Goal: Task Accomplishment & Management: Manage account settings

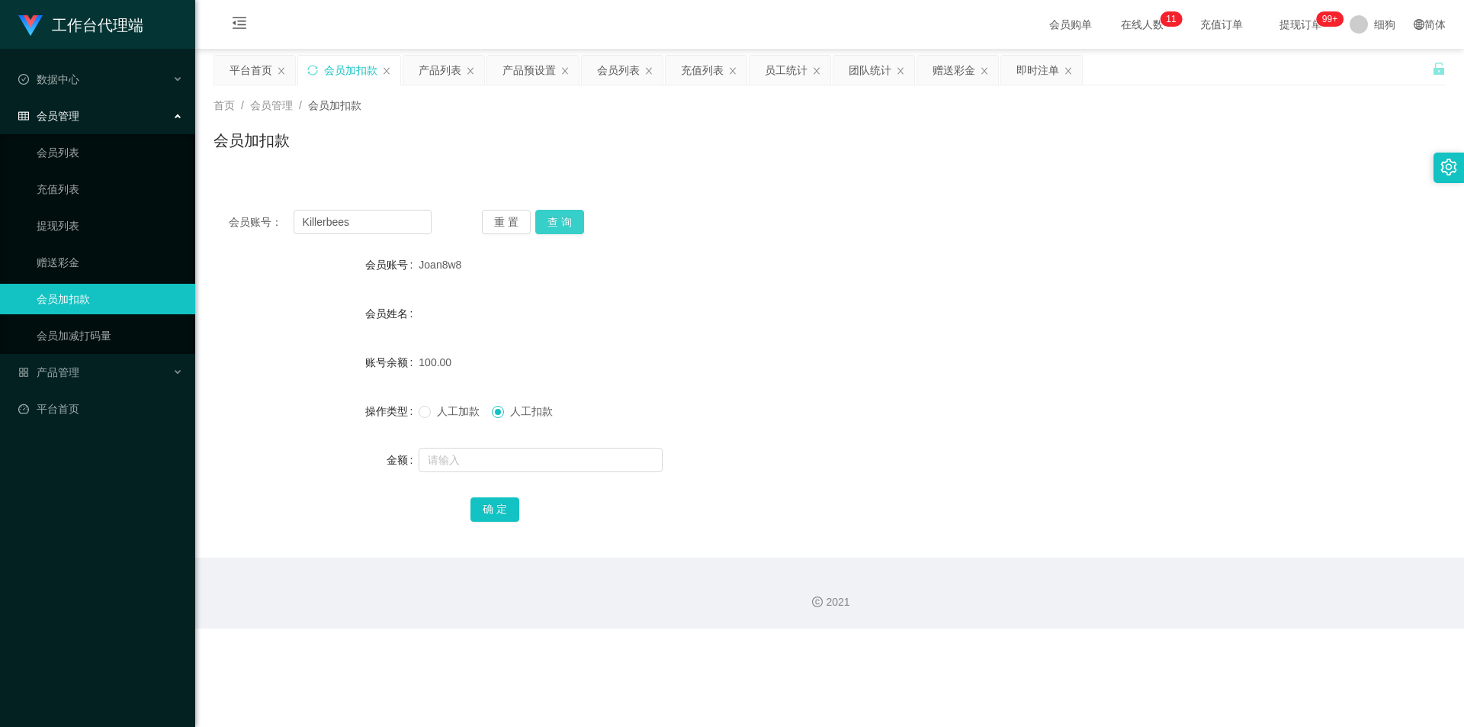
type input "Killerbees"
click at [551, 220] on button "查 询" at bounding box center [559, 222] width 49 height 24
click at [551, 220] on button "查 询" at bounding box center [568, 222] width 66 height 24
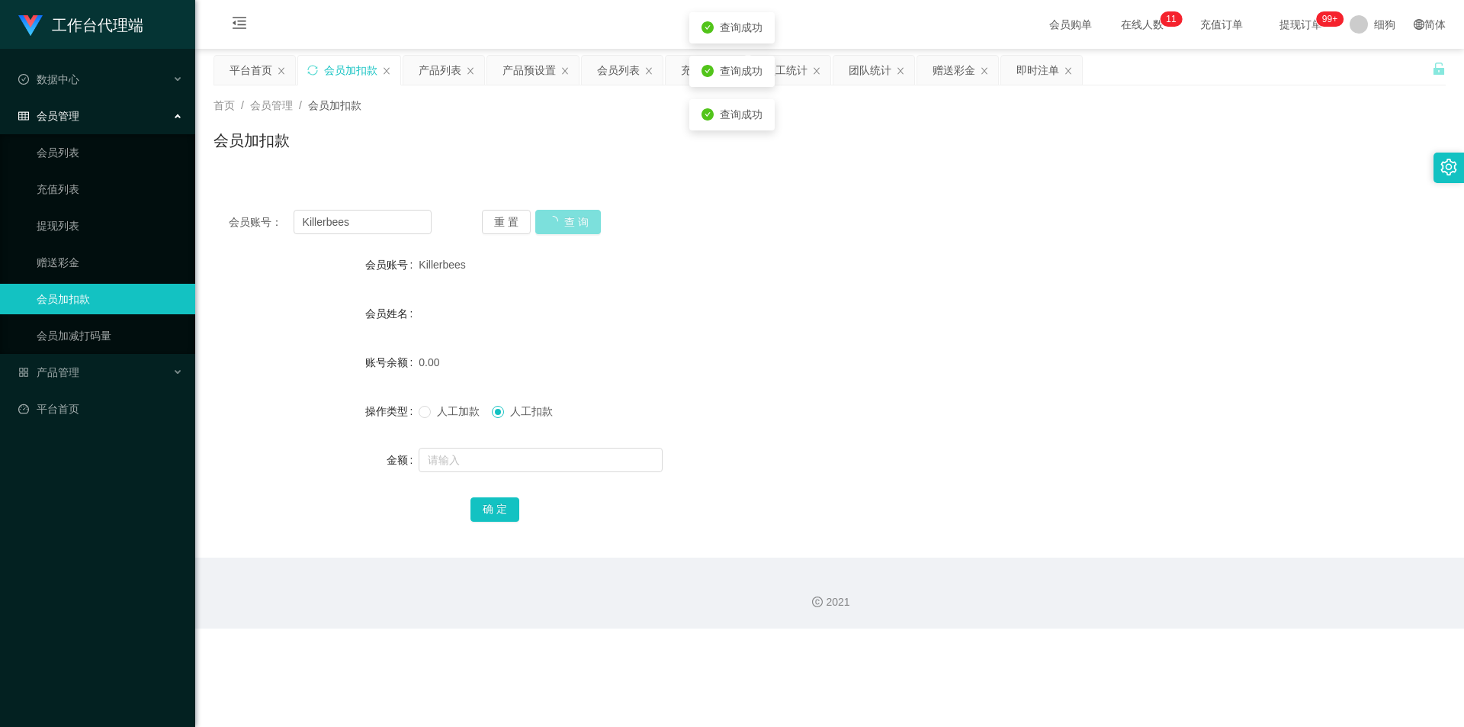
click at [551, 220] on div "重 置 查 询" at bounding box center [583, 222] width 203 height 24
click at [610, 633] on div "工作台代理端 数据中心 员工统计 团队统计 会员管理 会员列表 充值列表 提现列表 赠送彩金 会员加扣款 会员加减打码量 产品管理 开奖记录 注单管理 产品列…" at bounding box center [732, 363] width 1464 height 727
click at [438, 411] on span "人工加款" at bounding box center [458, 411] width 55 height 12
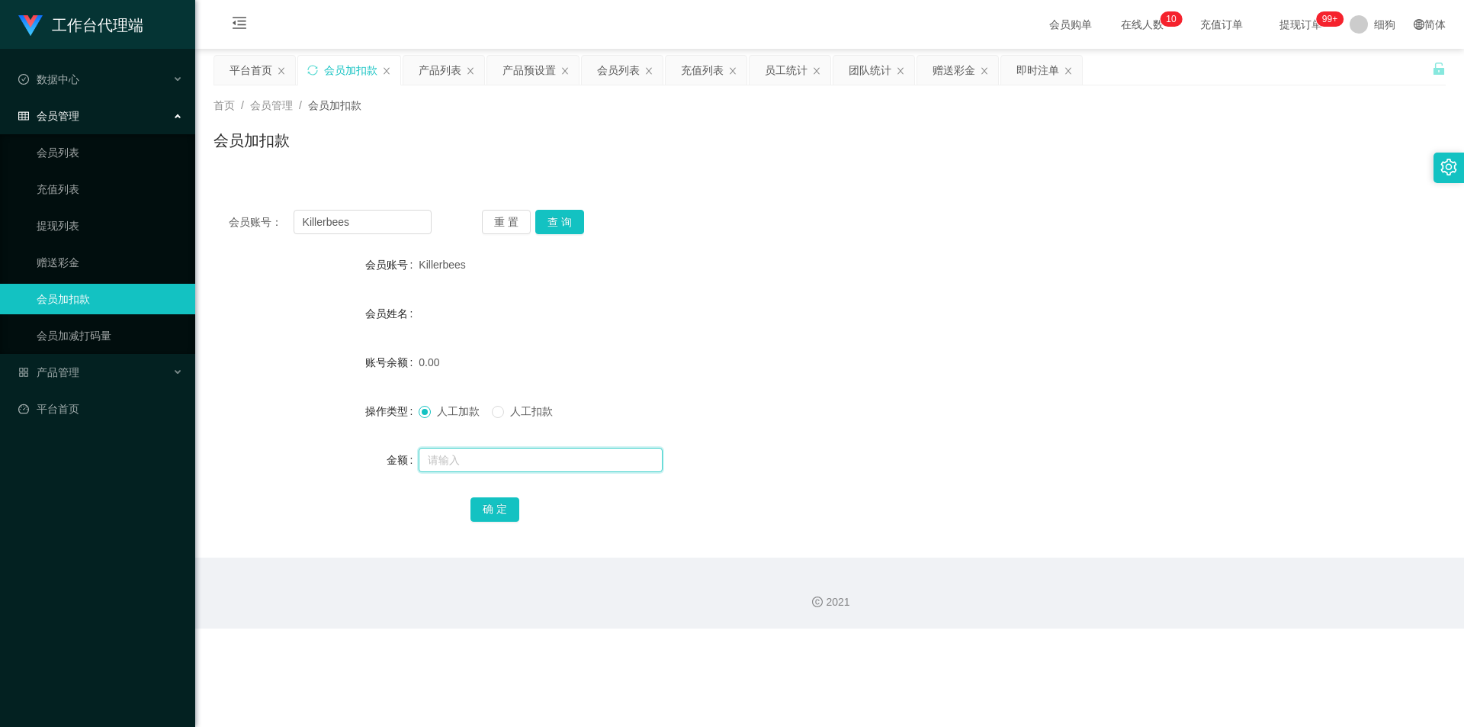
click at [451, 460] on input "text" at bounding box center [541, 460] width 244 height 24
type input "100"
click at [490, 512] on button "确 定" at bounding box center [495, 509] width 49 height 24
drag, startPoint x: 372, startPoint y: 537, endPoint x: 383, endPoint y: 509, distance: 30.2
click at [372, 537] on div "会员账号： Killerbees 重 置 查 询 会员账号 Killerbees 会员姓名 账号余额 100.00 操作类型 人工加款 人工扣款 金额 确 定" at bounding box center [830, 375] width 1232 height 363
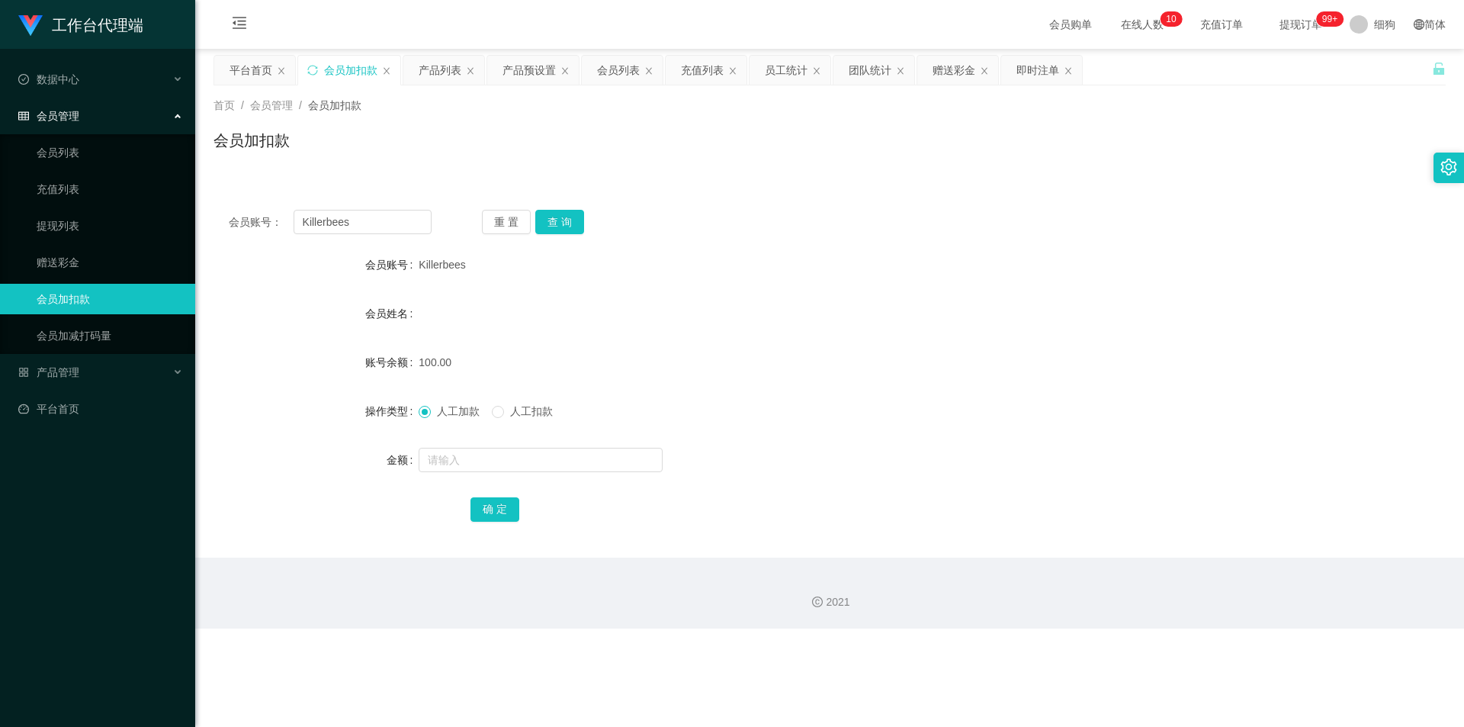
drag, startPoint x: 461, startPoint y: 265, endPoint x: 415, endPoint y: 265, distance: 45.8
click at [415, 265] on div "会员账号 Killerbees" at bounding box center [830, 264] width 1232 height 31
copy div "会员账号 Killerbees"
click at [406, 545] on div "会员账号： Killerbees 重 置 查 询 会员账号 Killerbees 会员姓名 账号余额 100.00 操作类型 人工加款 人工扣款 金额 确 定" at bounding box center [830, 375] width 1232 height 363
click at [480, 270] on div "Killerbees" at bounding box center [778, 264] width 719 height 31
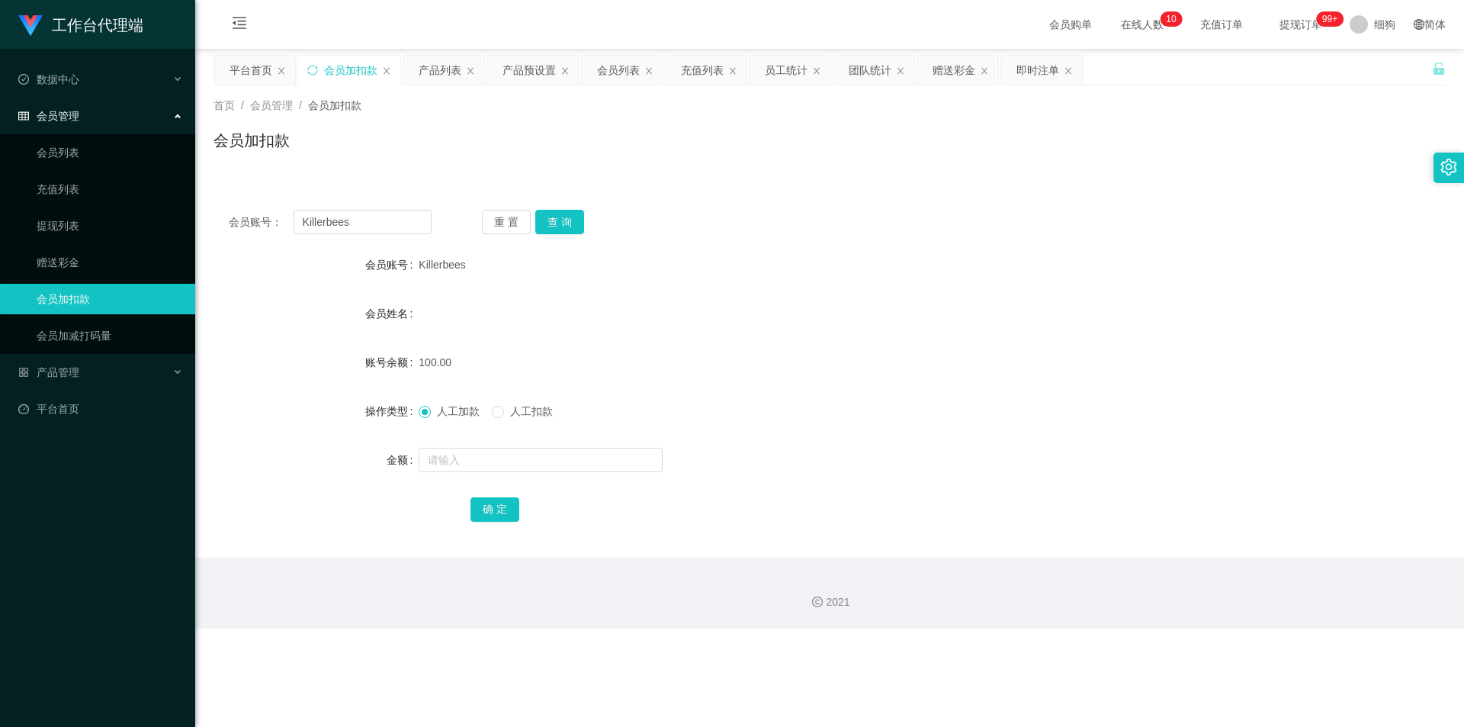
drag, startPoint x: 463, startPoint y: 265, endPoint x: 419, endPoint y: 265, distance: 43.5
click at [419, 265] on div "Killerbees" at bounding box center [778, 264] width 719 height 31
copy span "Killerbees"
click at [465, 265] on div "Killerbees" at bounding box center [778, 264] width 719 height 31
drag, startPoint x: 464, startPoint y: 266, endPoint x: 416, endPoint y: 271, distance: 49.0
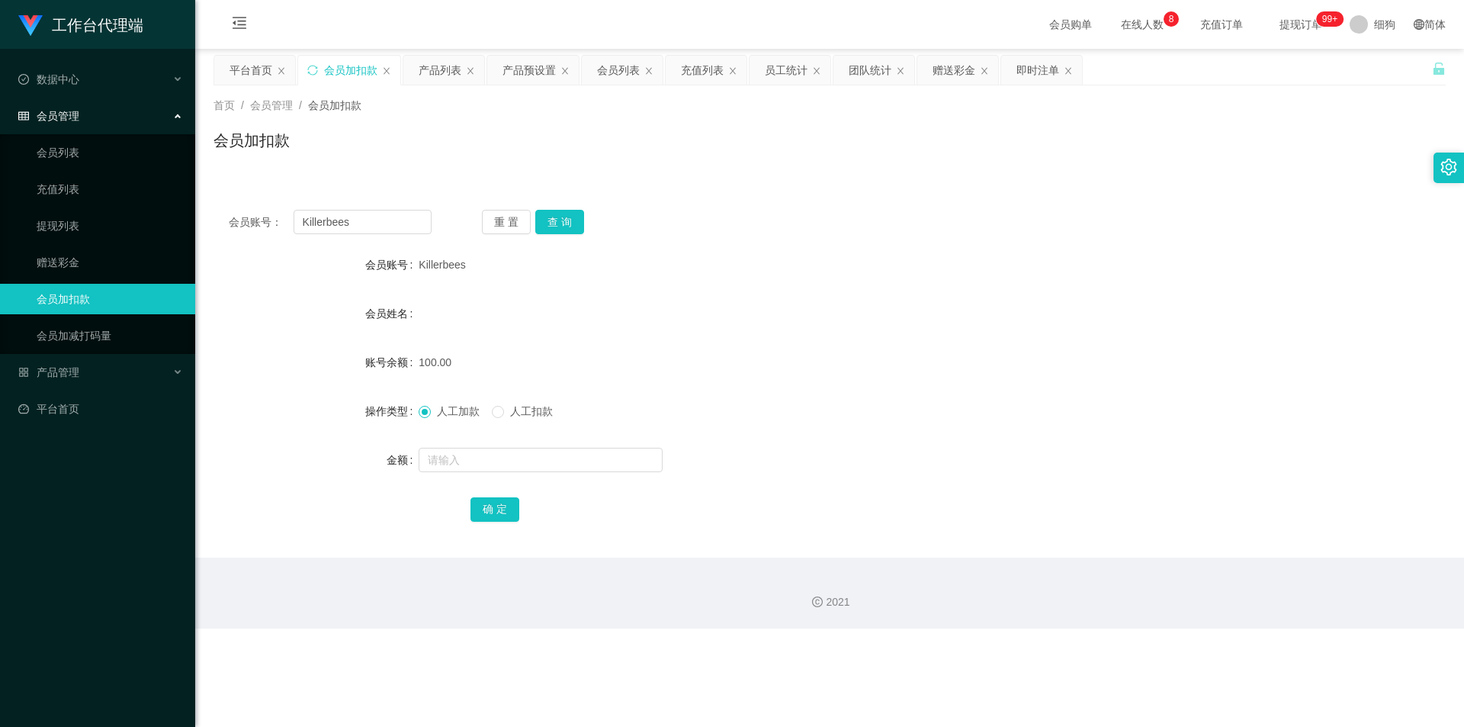
click at [416, 271] on div "会员账号 Killerbees" at bounding box center [830, 264] width 1232 height 31
copy div "会员账号 Killerbees"
click at [551, 576] on div "2021" at bounding box center [829, 592] width 1269 height 71
drag, startPoint x: 461, startPoint y: 264, endPoint x: 419, endPoint y: 265, distance: 42.0
click at [419, 265] on span "Killerbees" at bounding box center [442, 265] width 47 height 12
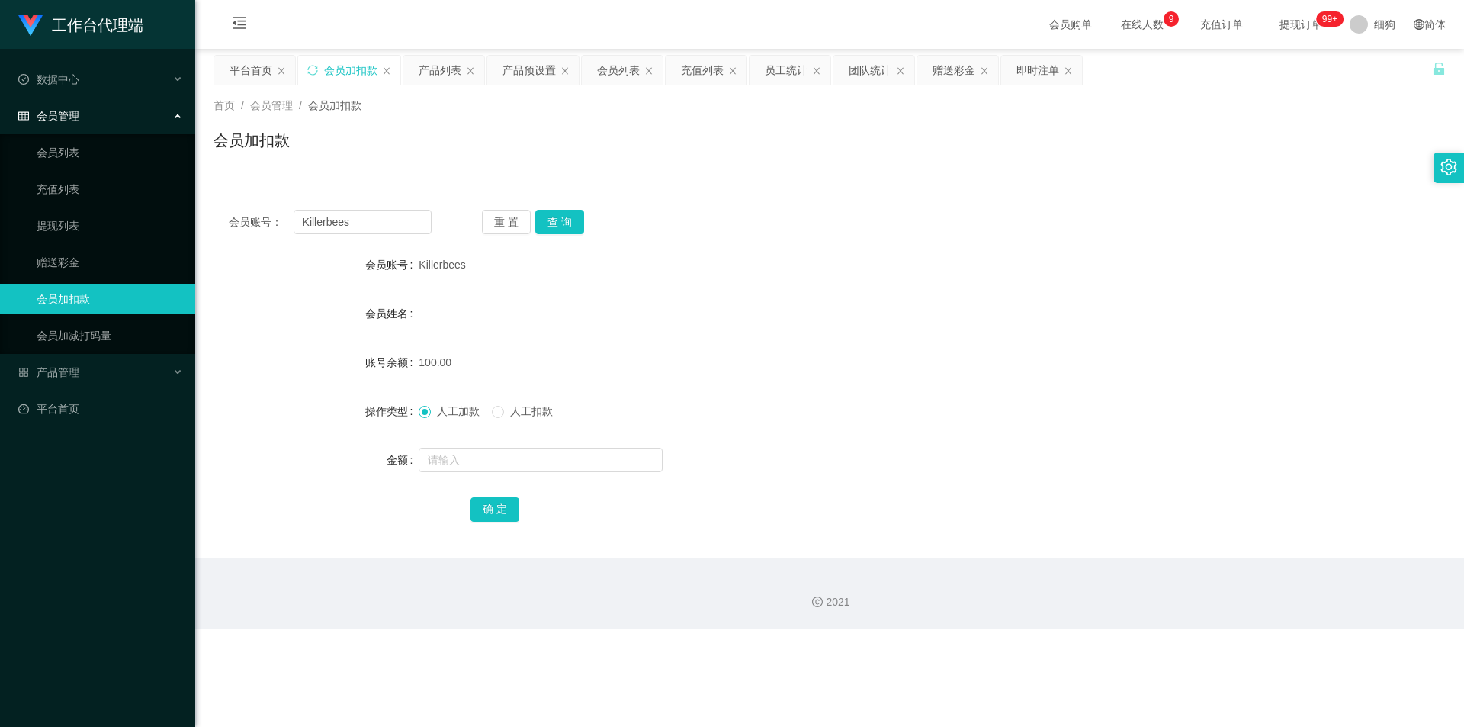
copy span "Killerbees"
click at [74, 378] on span "产品管理" at bounding box center [48, 372] width 61 height 12
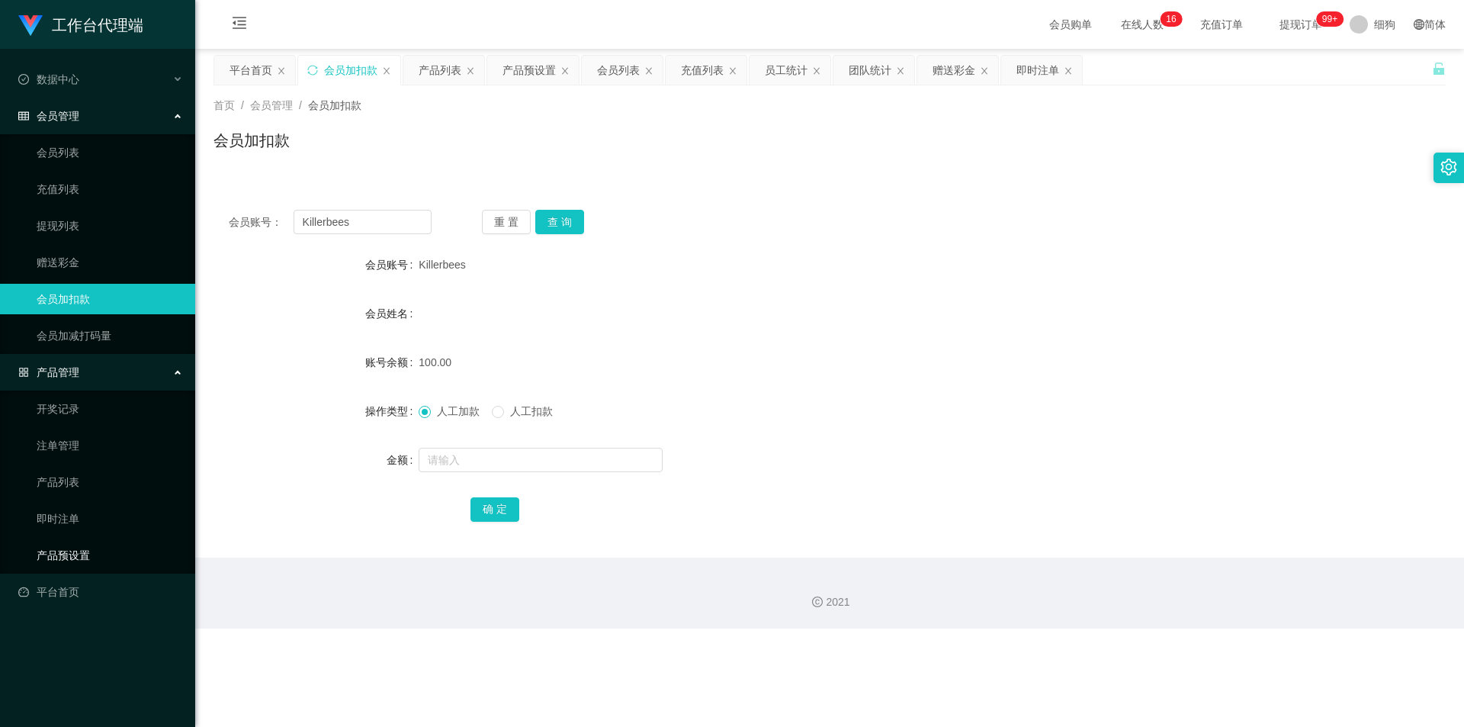
click at [79, 556] on link "产品预设置" at bounding box center [110, 555] width 146 height 31
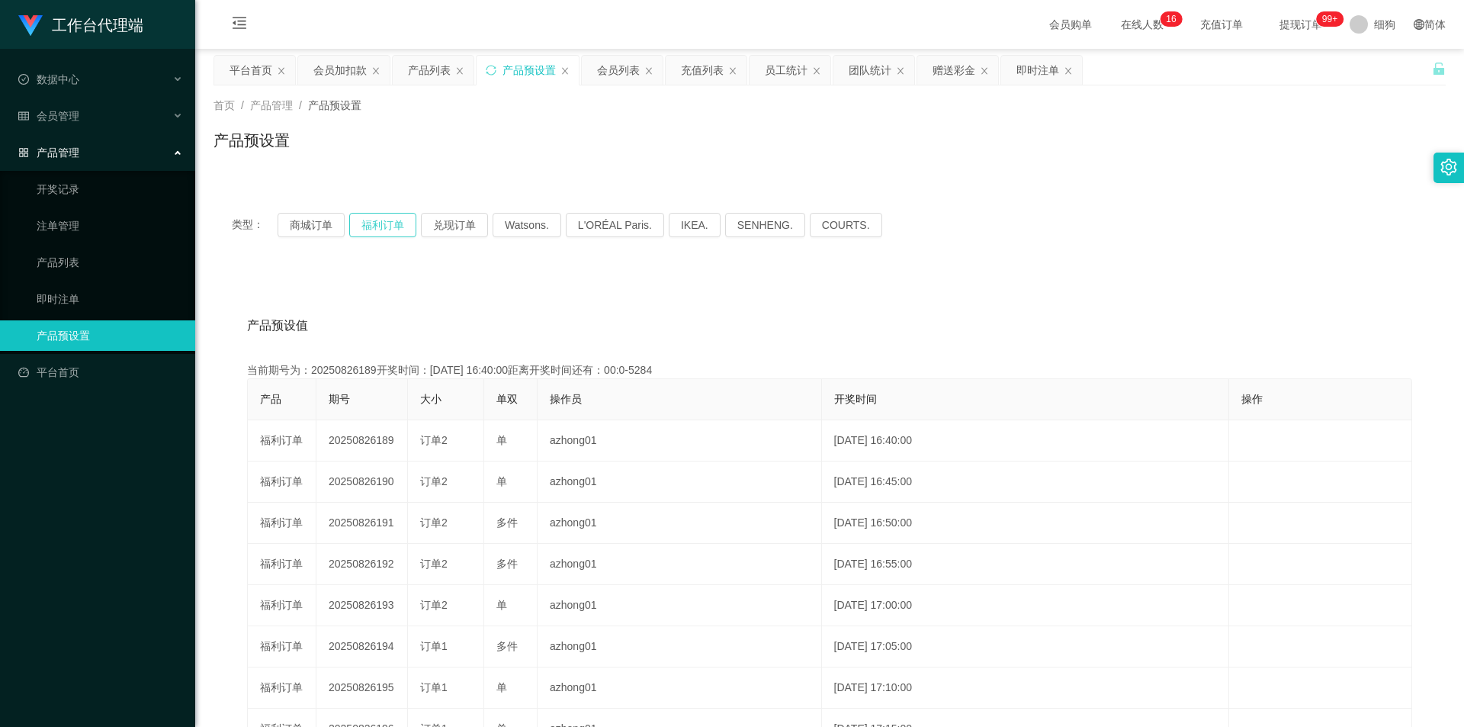
click at [390, 222] on button "福利订单" at bounding box center [382, 225] width 67 height 24
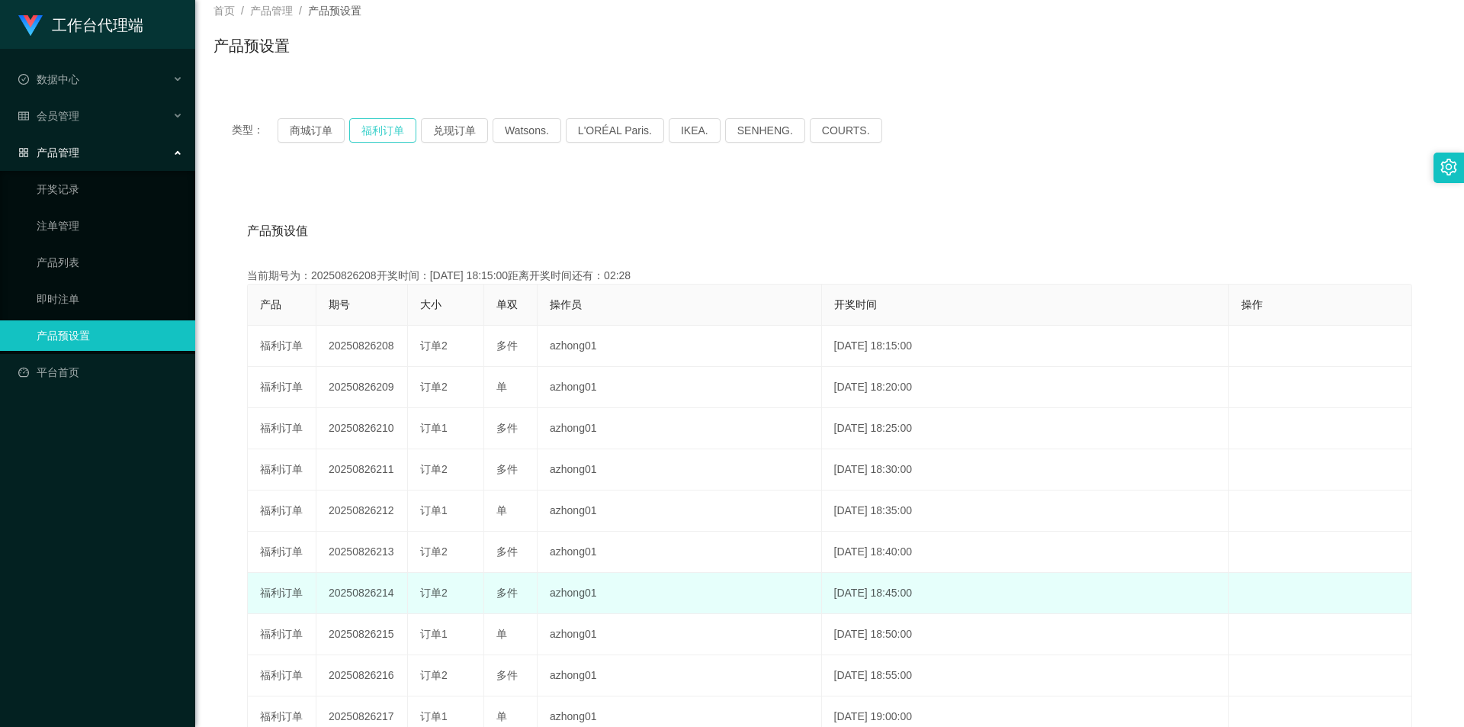
scroll to position [91, 0]
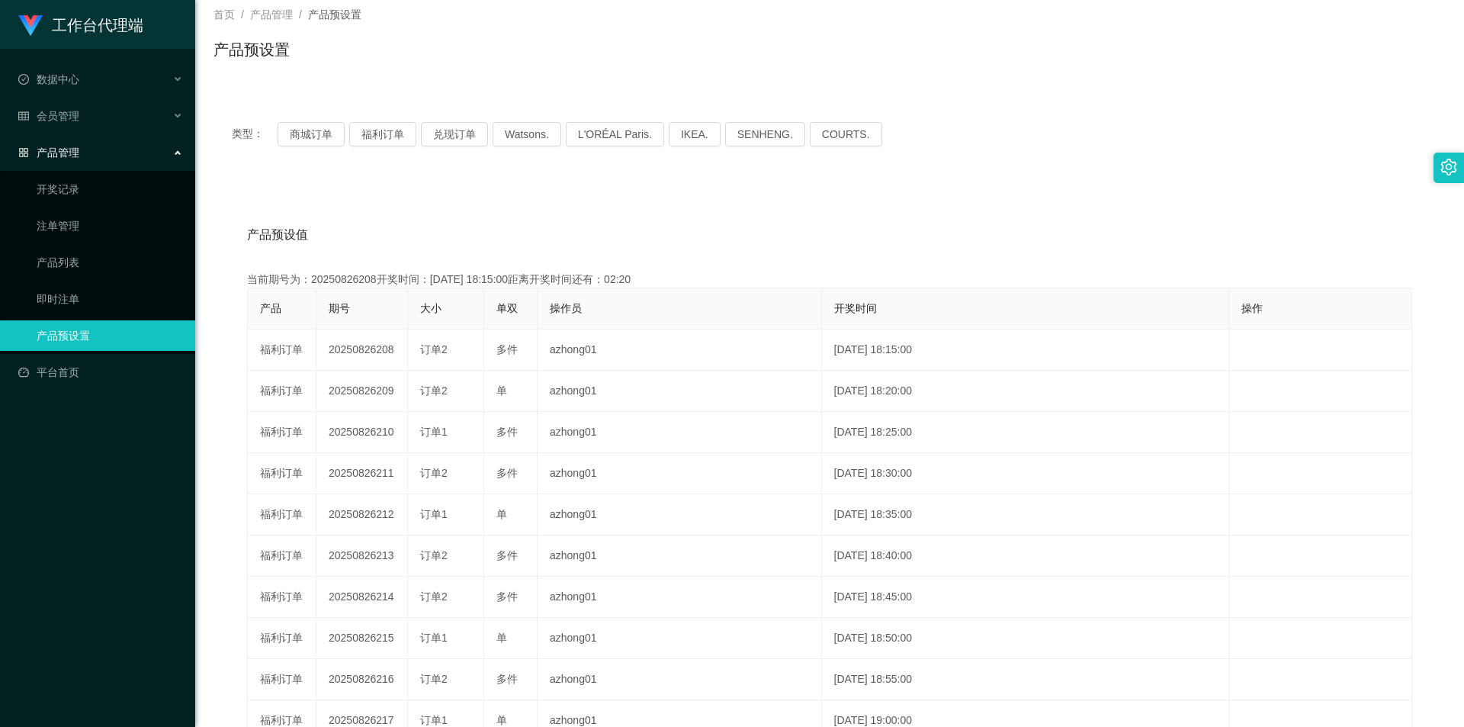
click at [920, 257] on div "产品预设值 添加期号 当前期号为：20250826208开奖时间：[DATE] 18:15:00距离开奖时间还有：02:20 产品 期号 大小 单双 操作员 …" at bounding box center [830, 502] width 1196 height 577
click at [1095, 260] on div "产品预设值 添加期号 当前期号为：20250826209开奖时间：[DATE] 18:20:00距离开奖时间还有：04:55 产品 期号 大小 单双 操作员 …" at bounding box center [830, 502] width 1196 height 577
drag, startPoint x: 921, startPoint y: 223, endPoint x: 877, endPoint y: 237, distance: 45.8
click at [921, 223] on div "产品预设值 添加期号" at bounding box center [829, 235] width 1165 height 43
click at [97, 338] on link "产品预设置" at bounding box center [110, 335] width 146 height 31
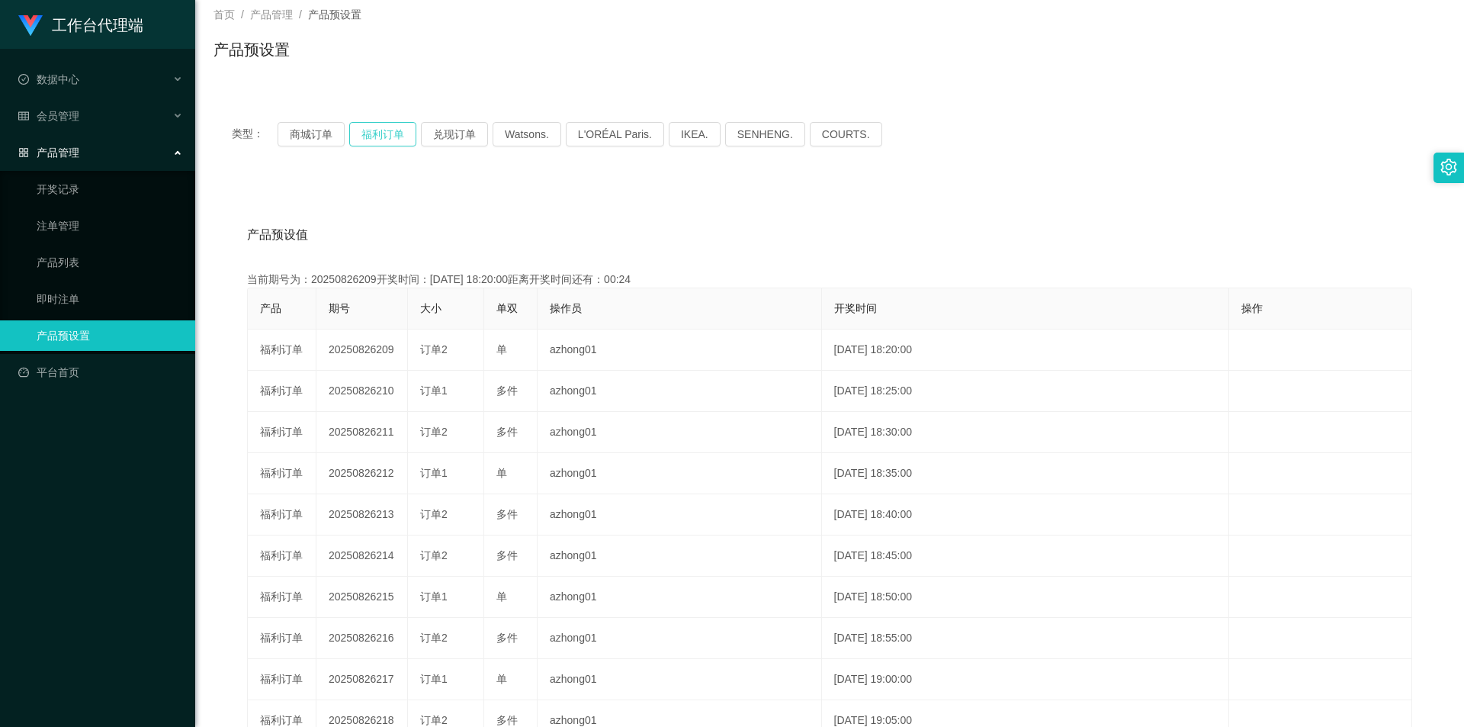
click at [373, 133] on button "福利订单" at bounding box center [382, 134] width 67 height 24
click at [56, 338] on link "产品预设置" at bounding box center [110, 335] width 146 height 31
click at [978, 258] on div "产品预设值 添加期号 当前期号为：20250826209开奖时间：[DATE] 18:20:00距离开奖时间还有：00:01 产品 期号 大小 单双 操作员 …" at bounding box center [830, 502] width 1196 height 577
click at [306, 127] on button "商城订单" at bounding box center [311, 134] width 67 height 24
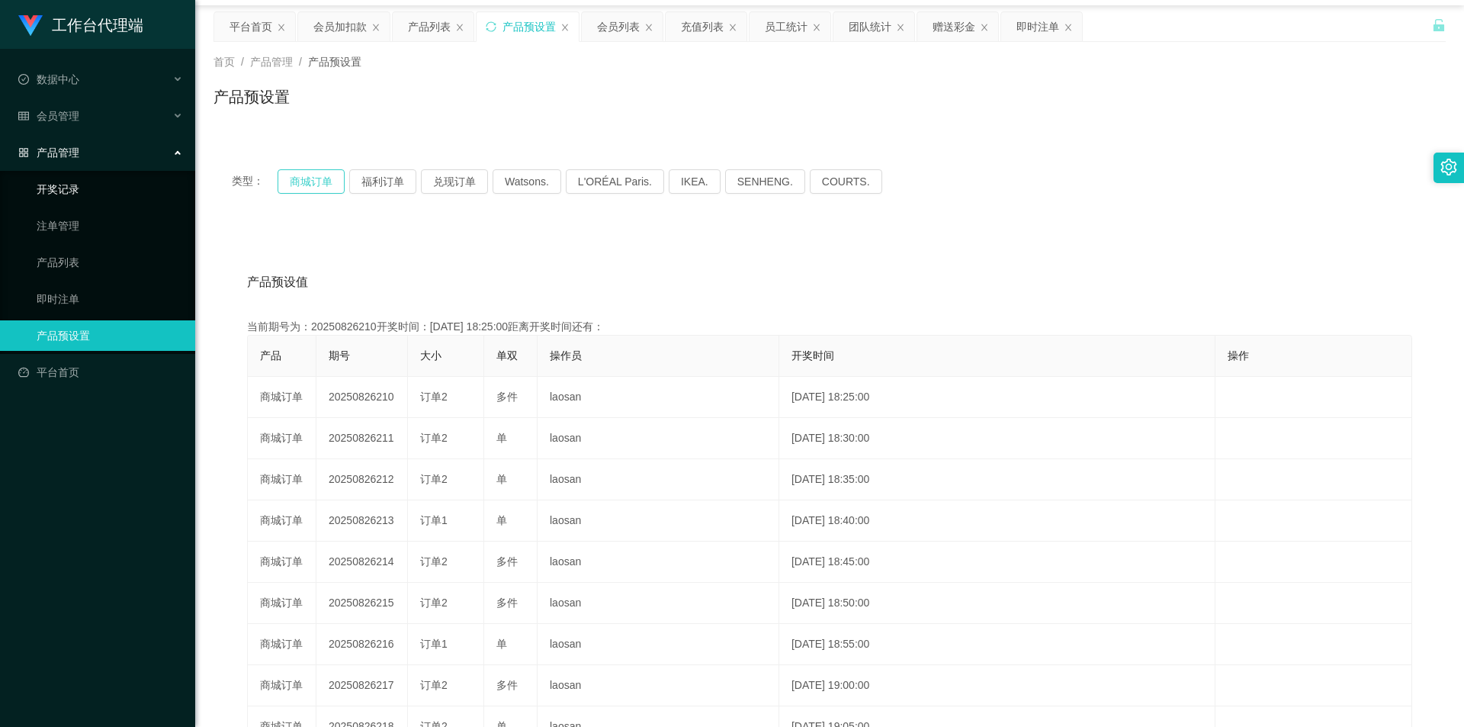
scroll to position [0, 0]
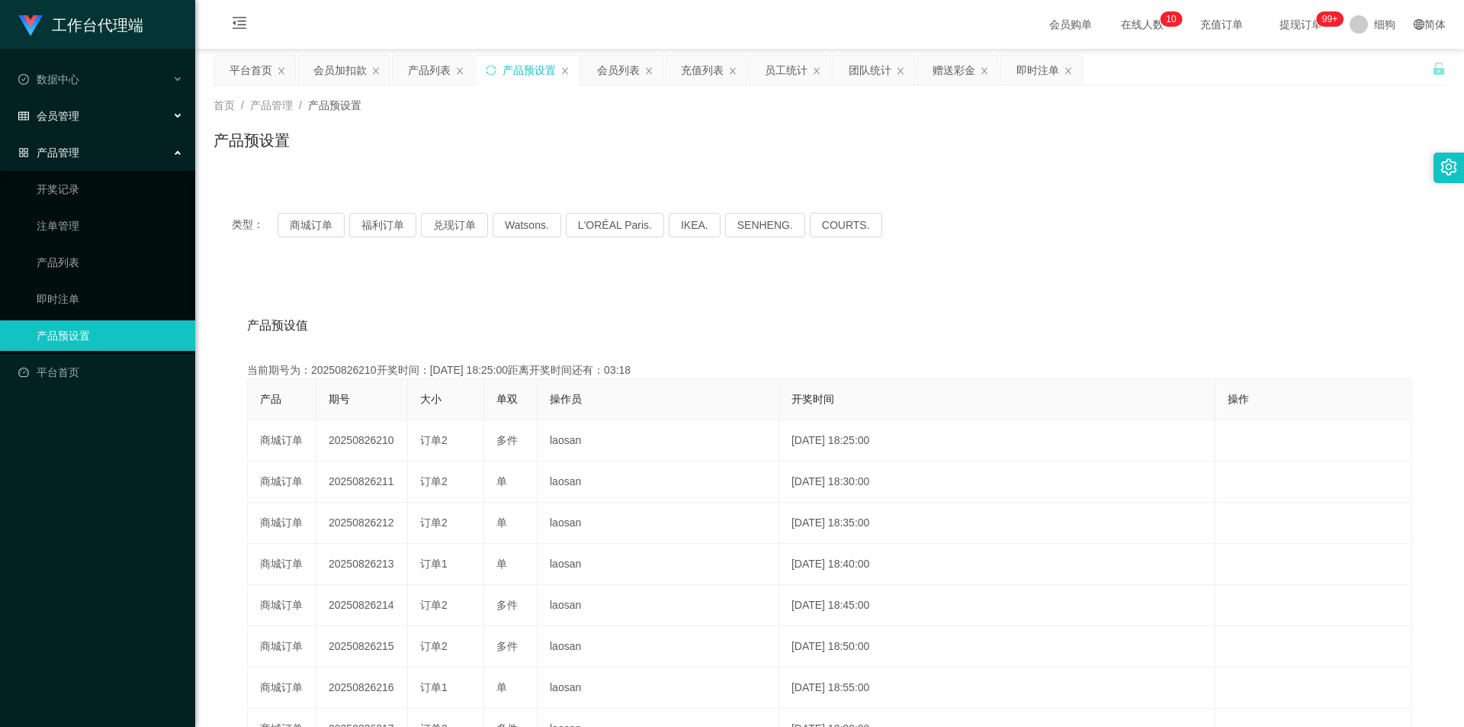
click at [76, 117] on span "会员管理" at bounding box center [48, 116] width 61 height 12
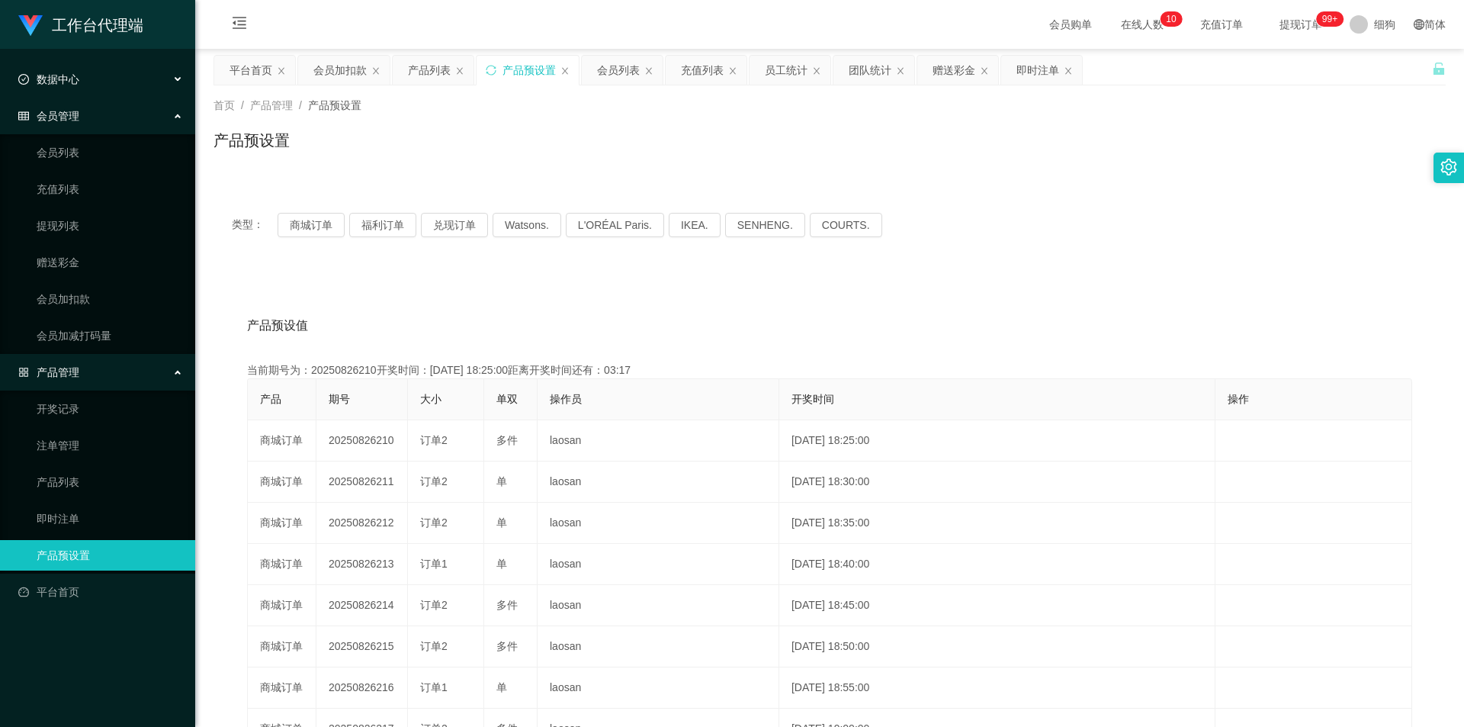
click at [104, 84] on div "数据中心" at bounding box center [97, 79] width 195 height 31
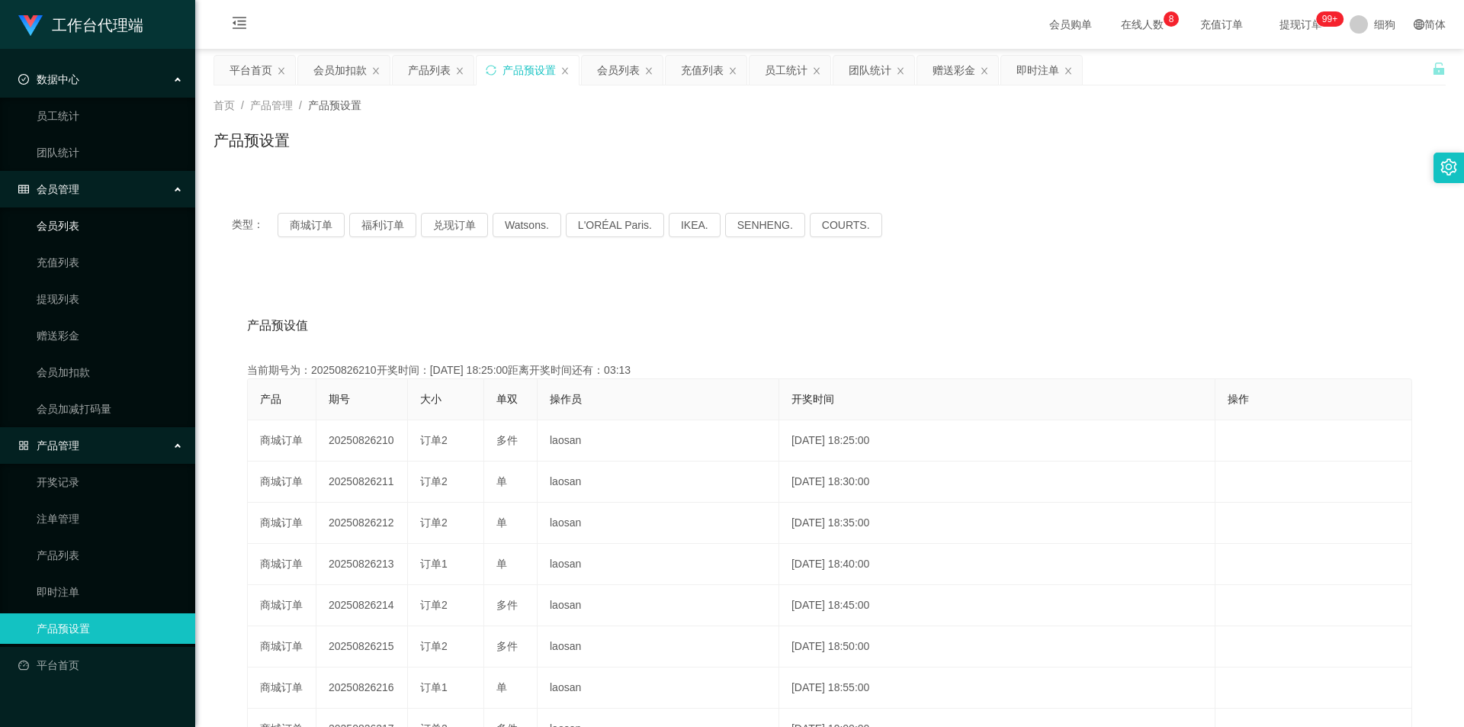
click at [84, 222] on link "会员列表" at bounding box center [110, 225] width 146 height 31
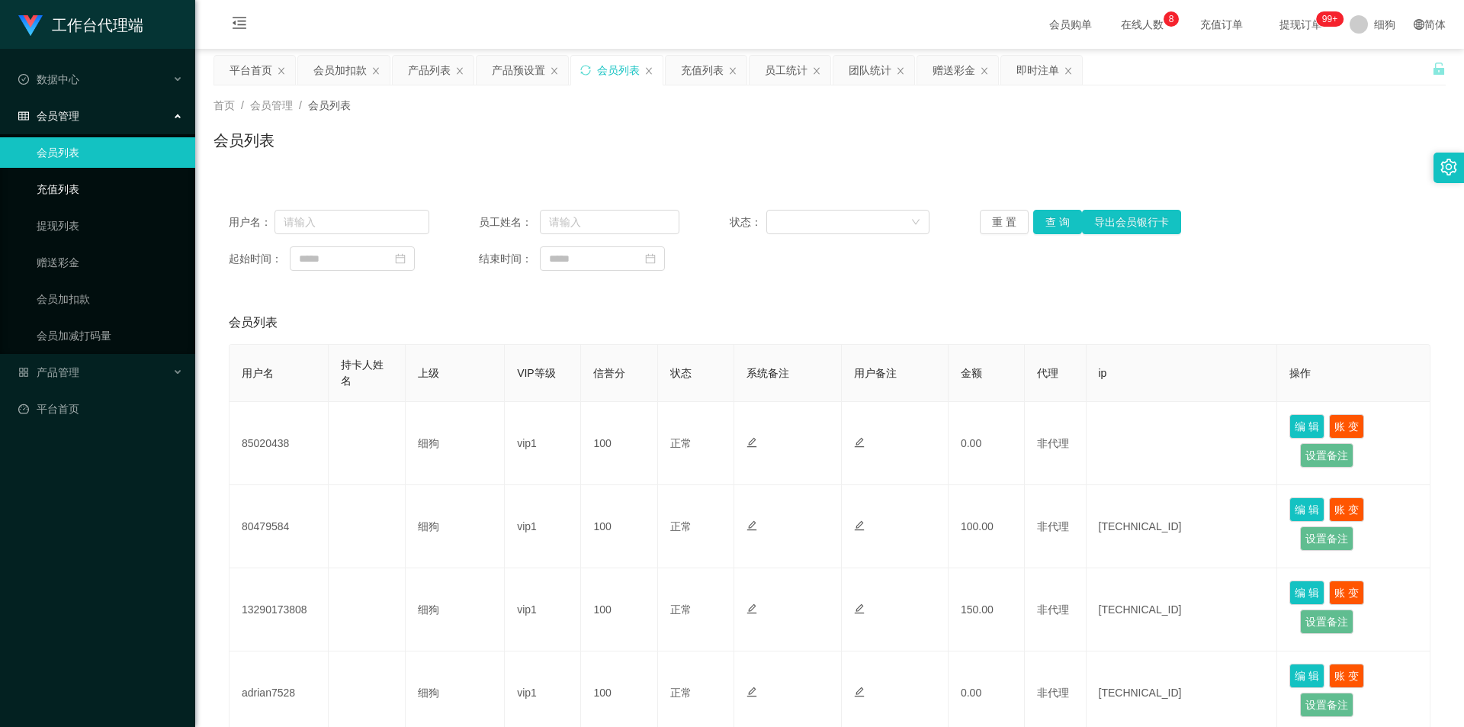
click at [67, 186] on link "充值列表" at bounding box center [110, 189] width 146 height 31
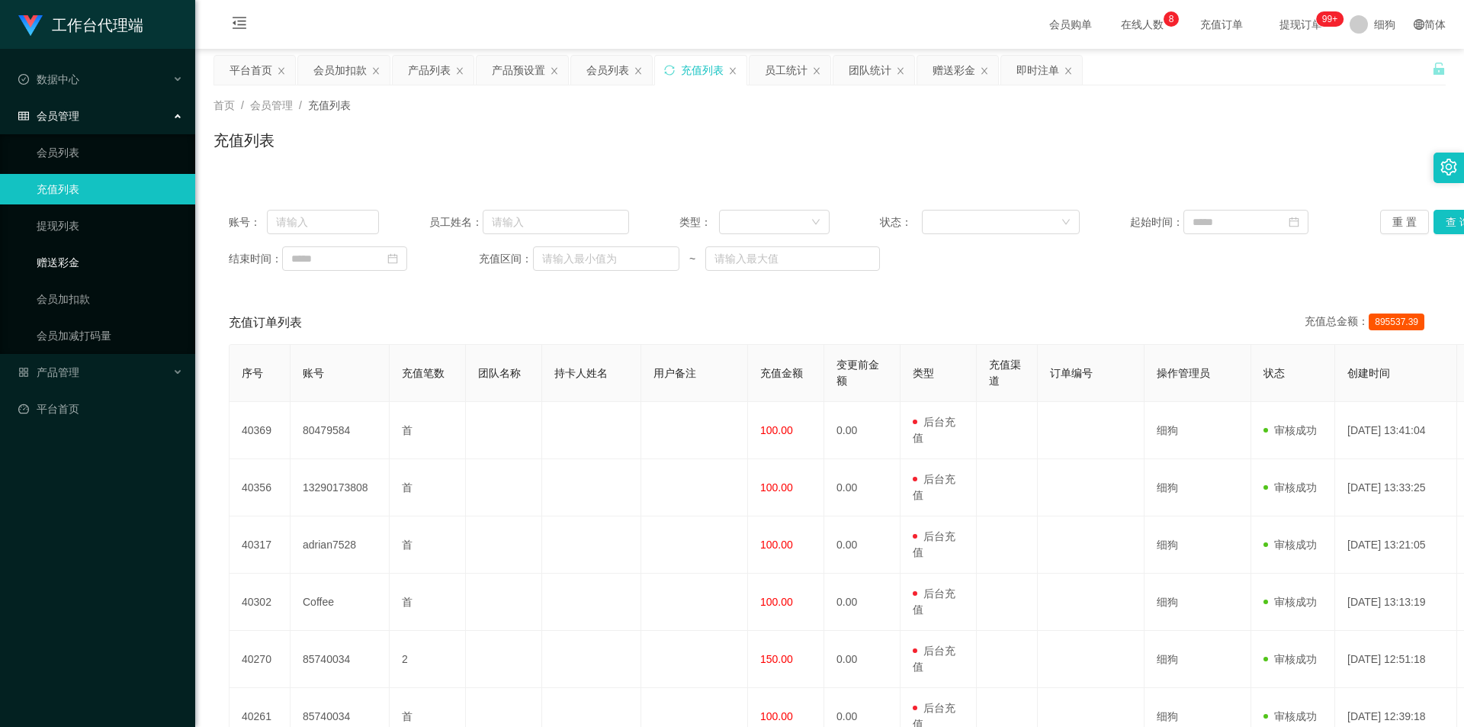
click at [72, 271] on link "赠送彩金" at bounding box center [110, 262] width 146 height 31
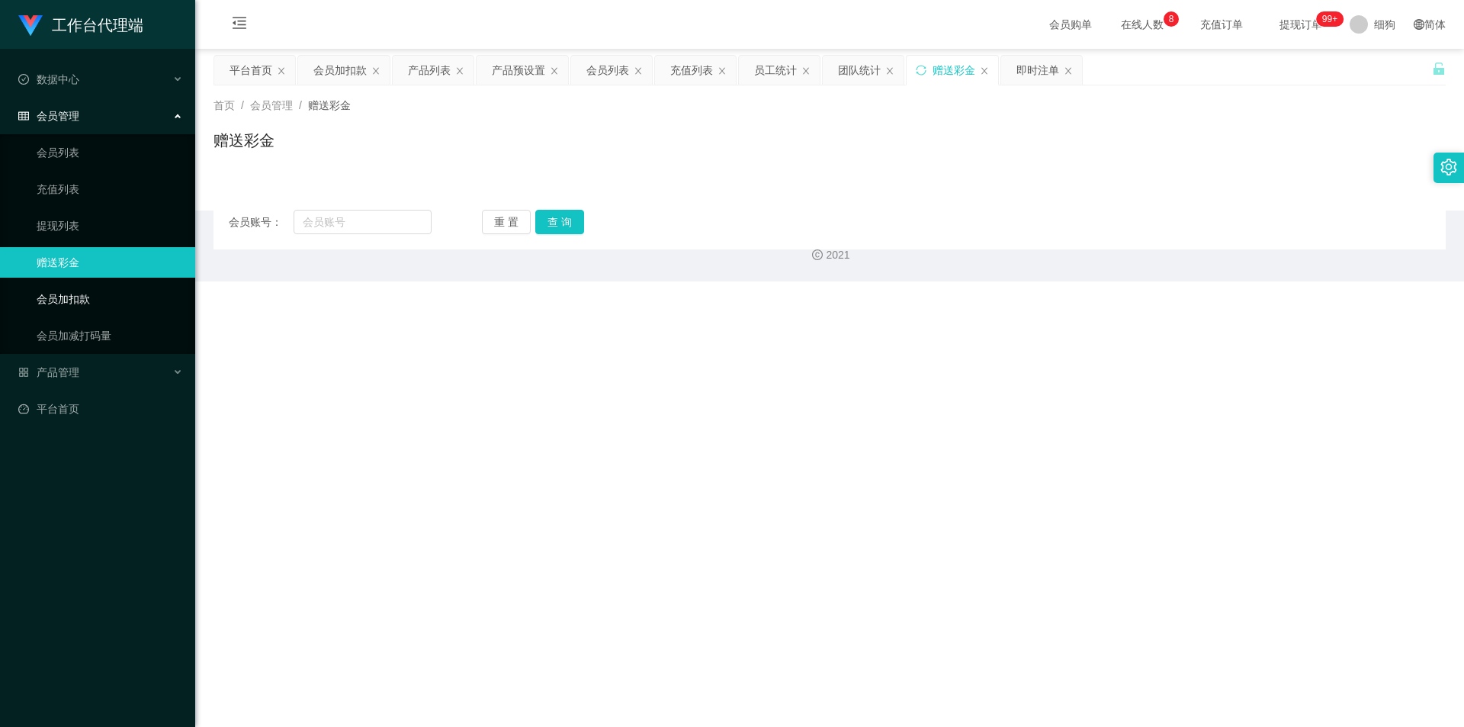
click at [97, 299] on link "会员加扣款" at bounding box center [110, 299] width 146 height 31
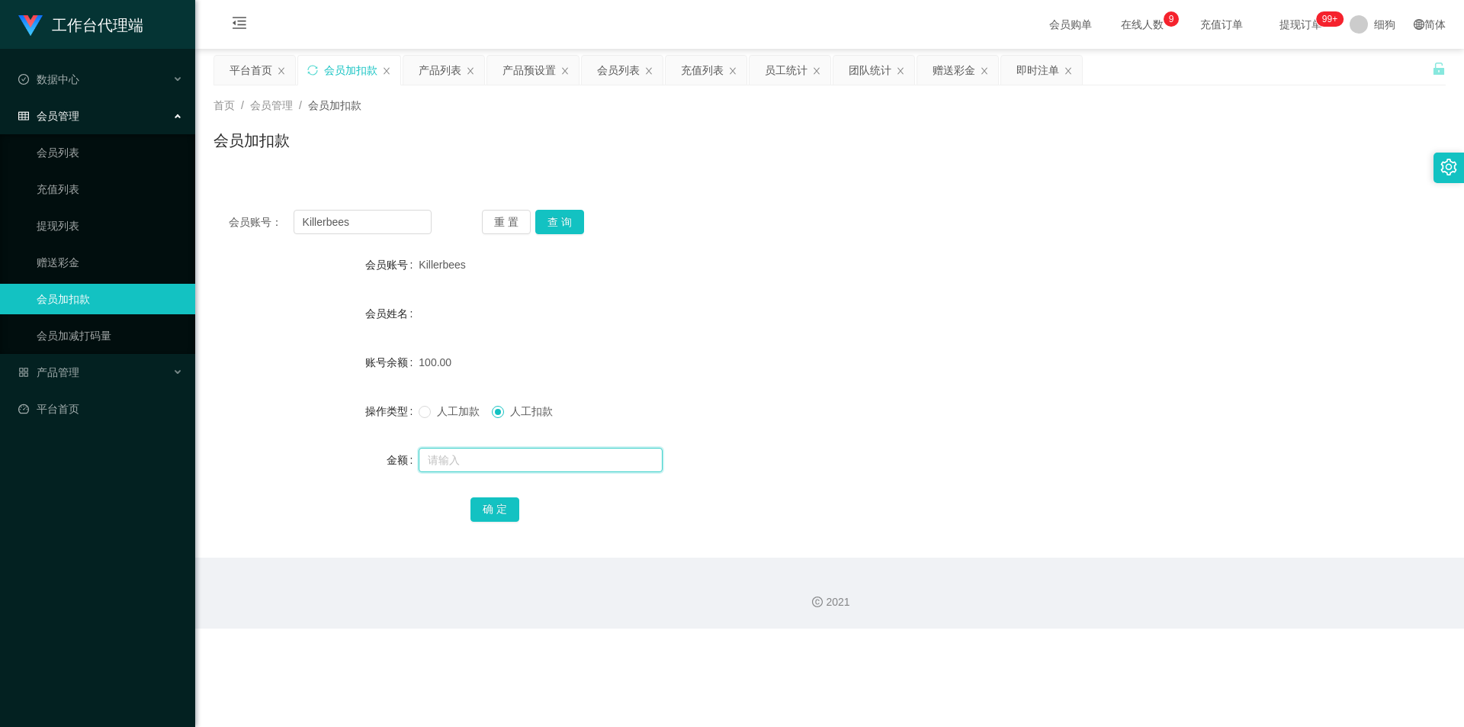
click at [484, 455] on input "text" at bounding box center [541, 460] width 244 height 24
type input "50"
click at [486, 500] on button "确 定" at bounding box center [495, 509] width 49 height 24
click at [506, 596] on div "2021" at bounding box center [829, 602] width 1245 height 16
